Goal: Task Accomplishment & Management: Manage account settings

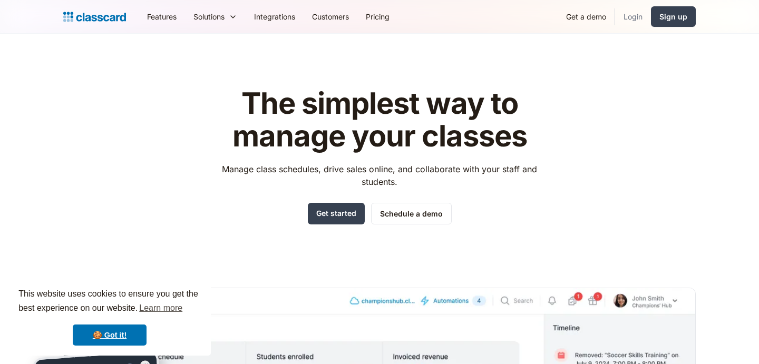
click at [634, 15] on link "Login" at bounding box center [633, 17] width 36 height 24
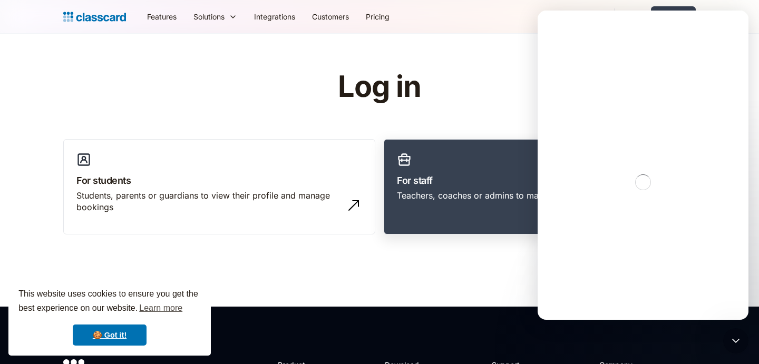
click at [436, 205] on div "Teachers, coaches or admins to manage and grow their classes" at bounding box center [540, 200] width 286 height 20
